Goal: Communication & Community: Answer question/provide support

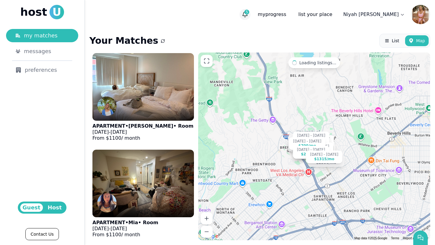
click at [249, 14] on span "5" at bounding box center [246, 12] width 5 height 5
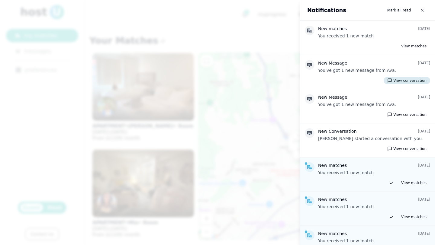
click at [414, 82] on button "View conversation" at bounding box center [407, 80] width 47 height 7
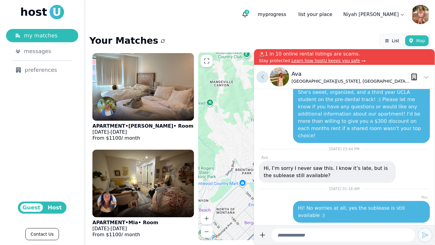
click at [265, 78] on icon at bounding box center [262, 76] width 7 height 7
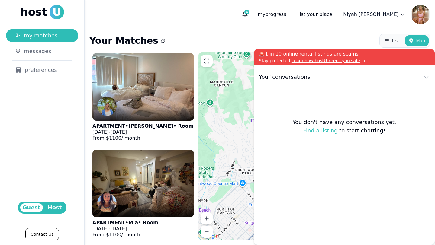
click at [230, 2] on header "4 my progress list your place Niyah Coleman" at bounding box center [260, 14] width 350 height 29
click at [230, 21] on header "4 my progress list your place Niyah Coleman" at bounding box center [260, 14] width 350 height 29
click at [426, 78] on use at bounding box center [426, 77] width 4 height 2
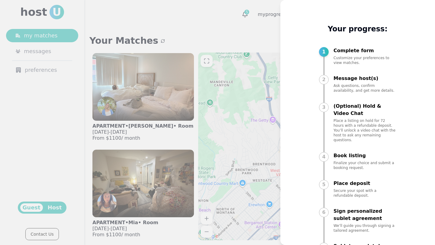
click at [213, 15] on div at bounding box center [217, 122] width 435 height 245
